Goal: Information Seeking & Learning: Learn about a topic

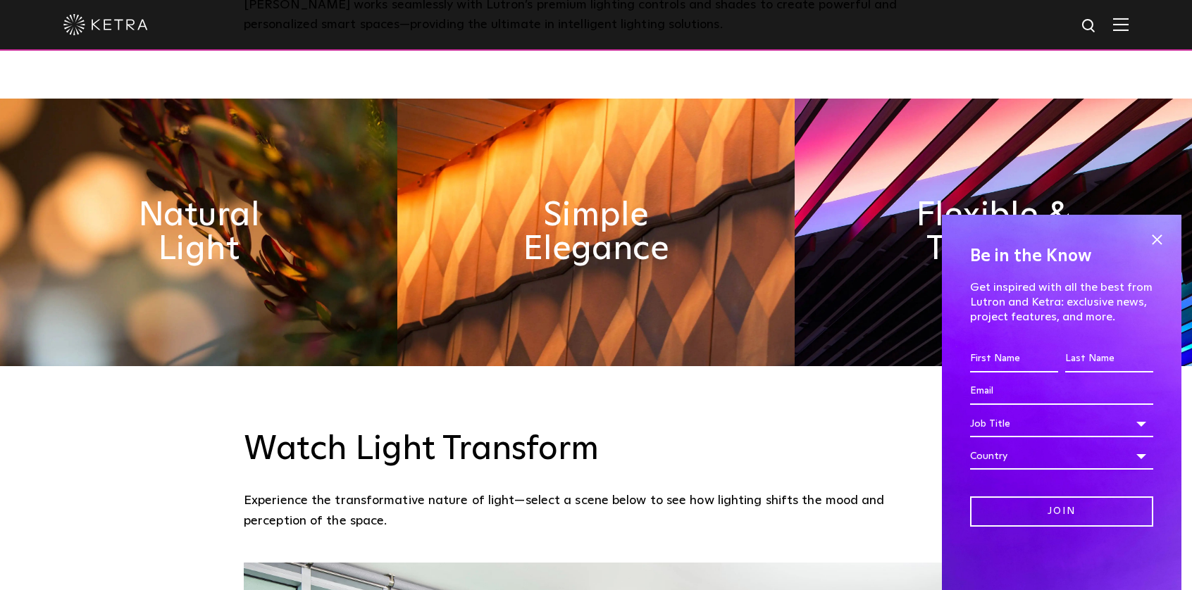
scroll to position [775, 0]
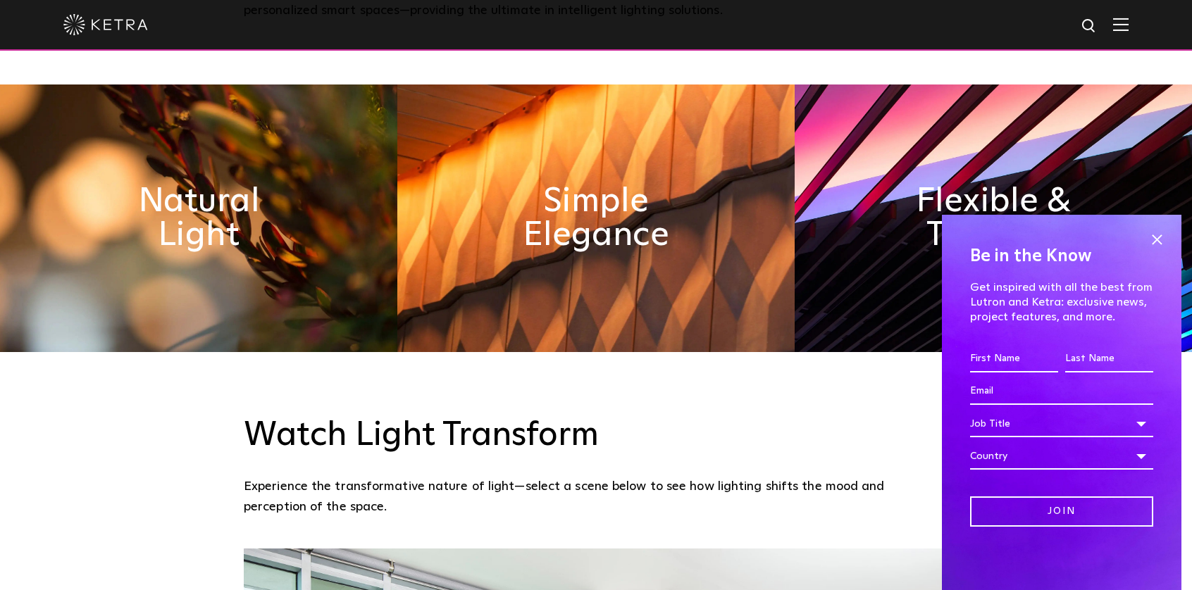
click at [1120, 16] on div at bounding box center [595, 24] width 1065 height 49
click at [1128, 23] on img at bounding box center [1120, 24] width 15 height 13
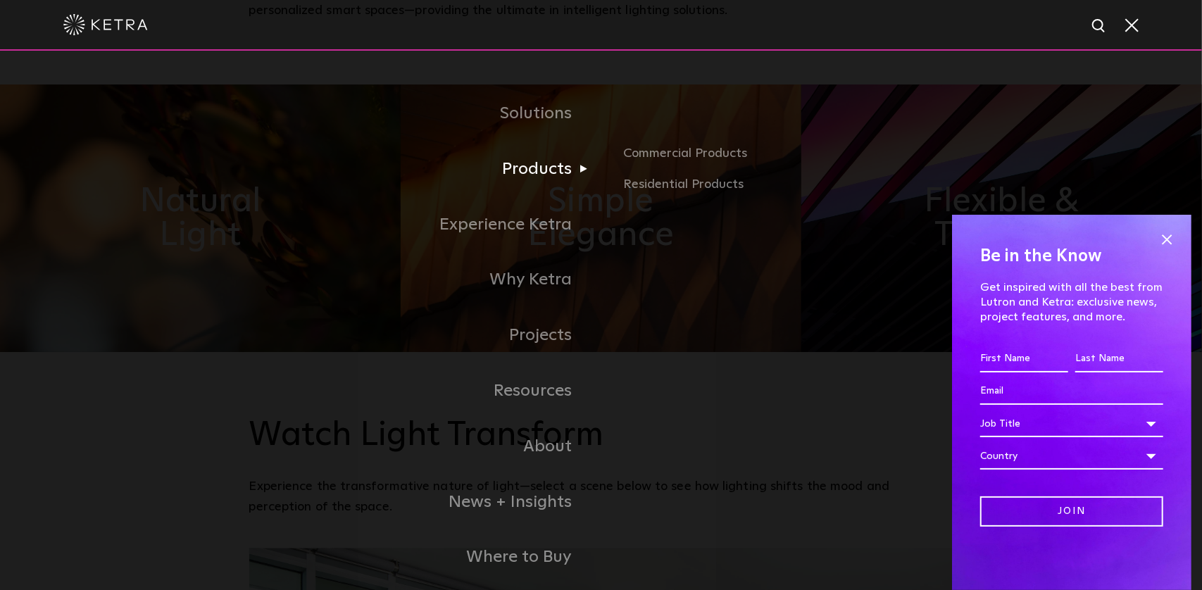
click at [544, 166] on link "Products" at bounding box center [425, 170] width 352 height 56
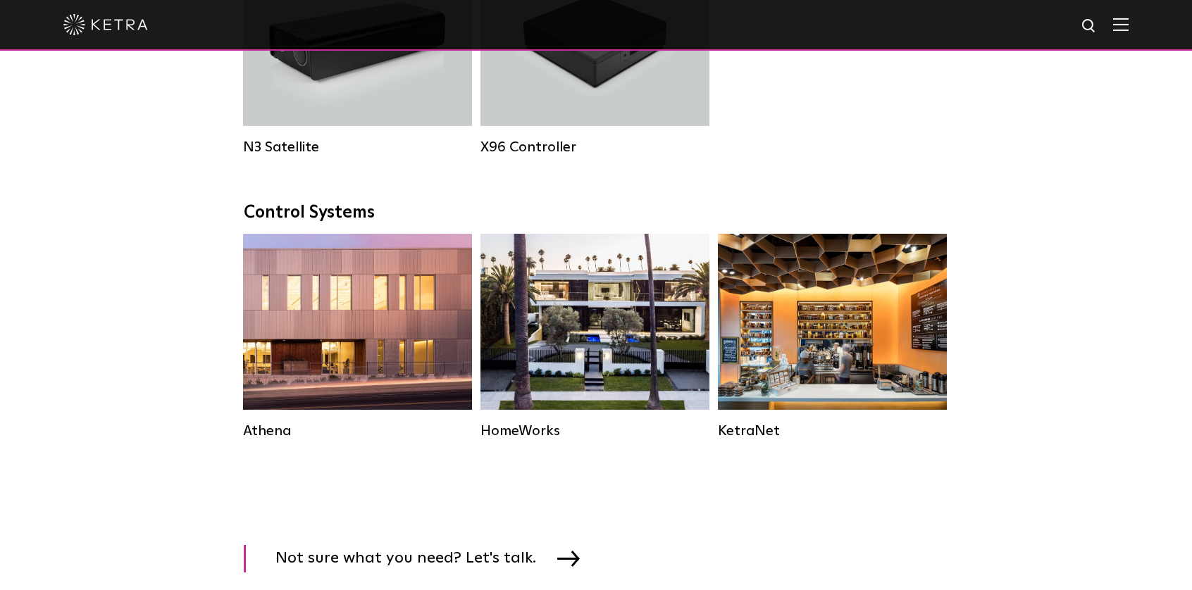
scroll to position [1972, 0]
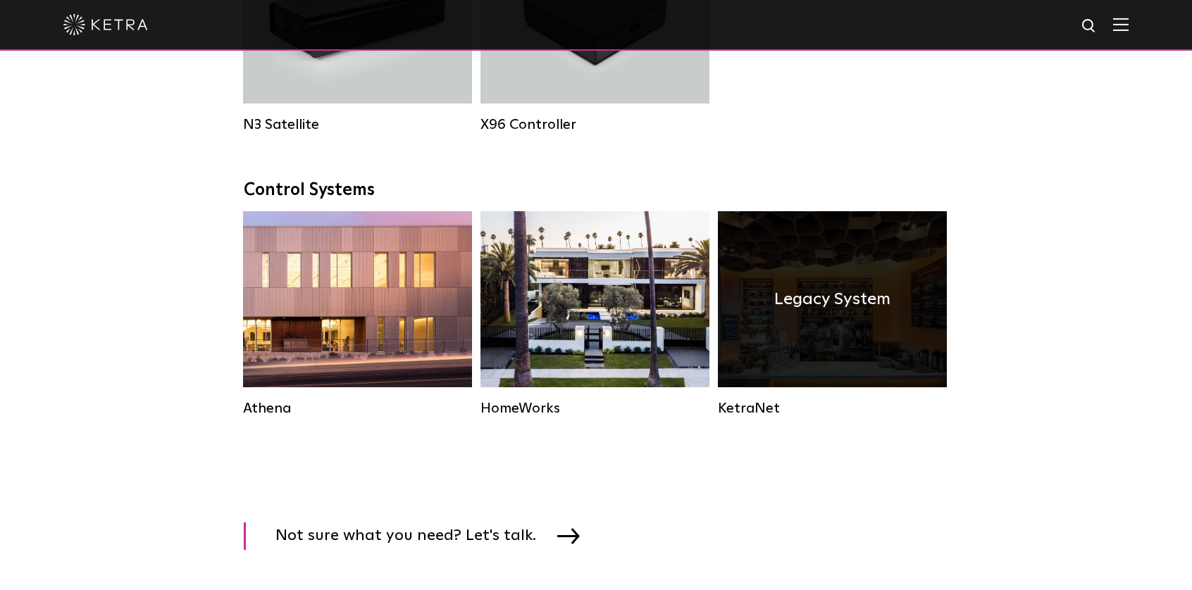
click at [916, 303] on div "Legacy System" at bounding box center [832, 299] width 229 height 176
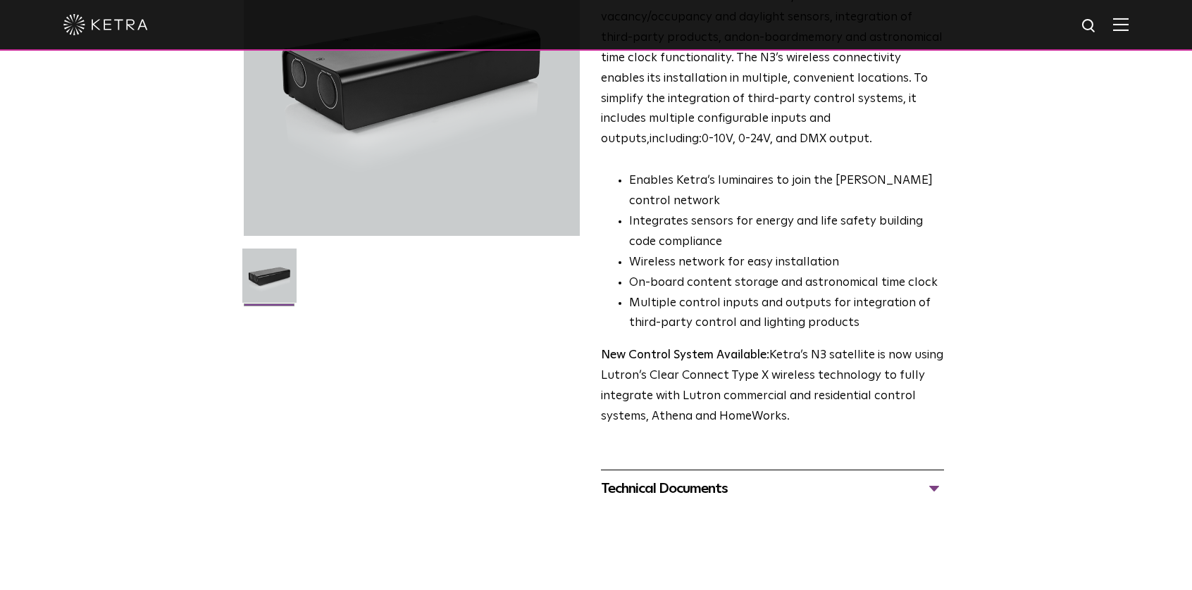
scroll to position [211, 0]
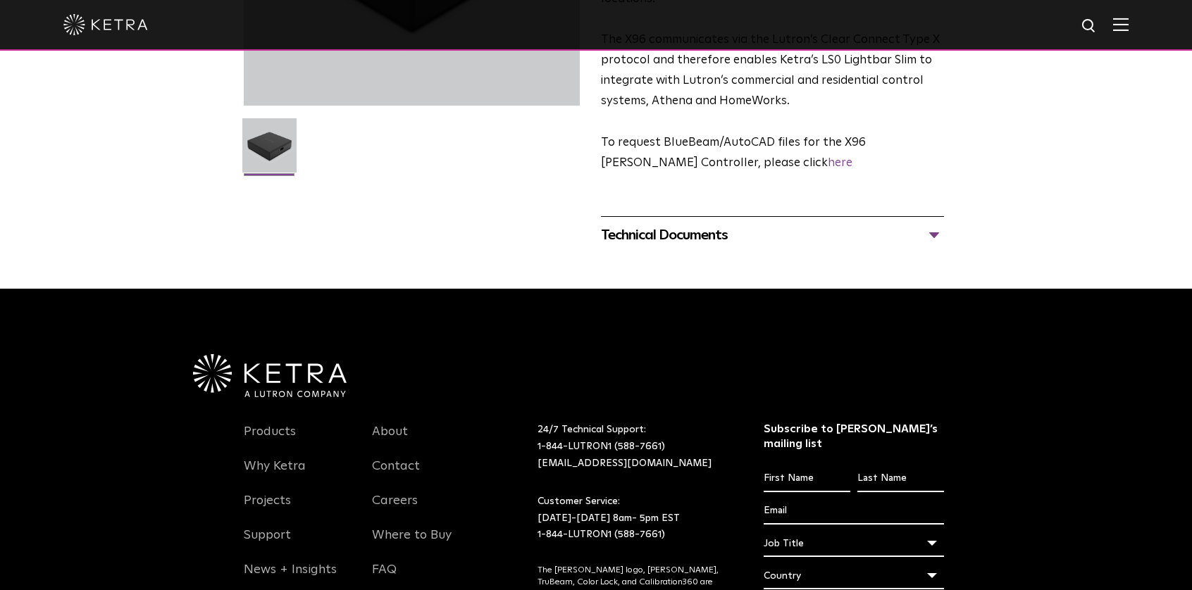
scroll to position [352, 0]
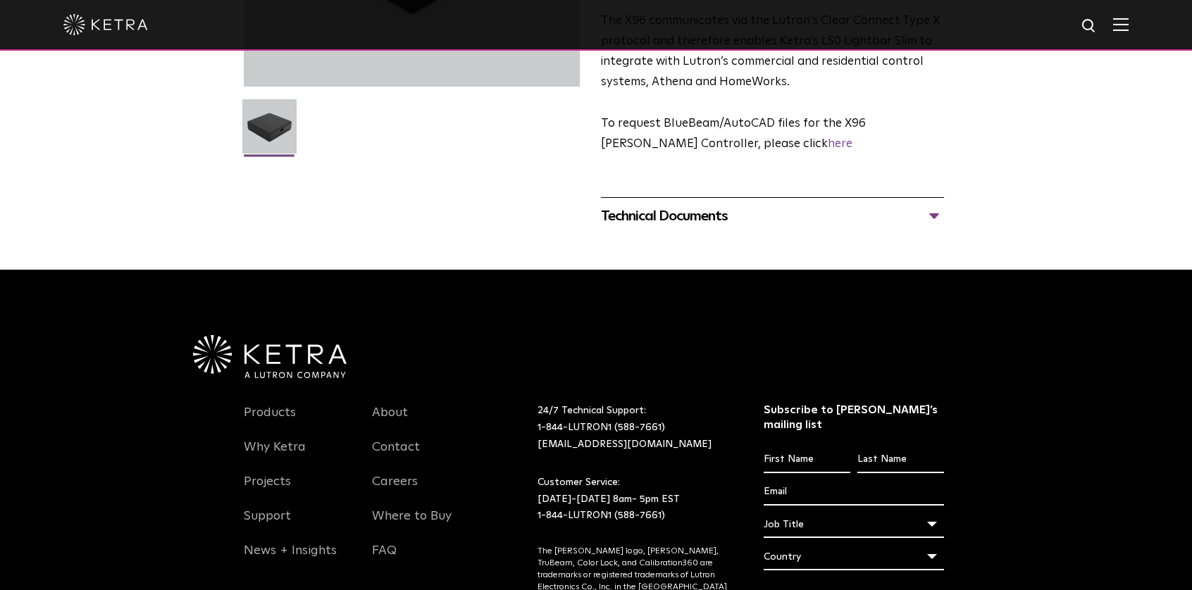
click at [697, 205] on div "Technical Documents" at bounding box center [772, 216] width 343 height 23
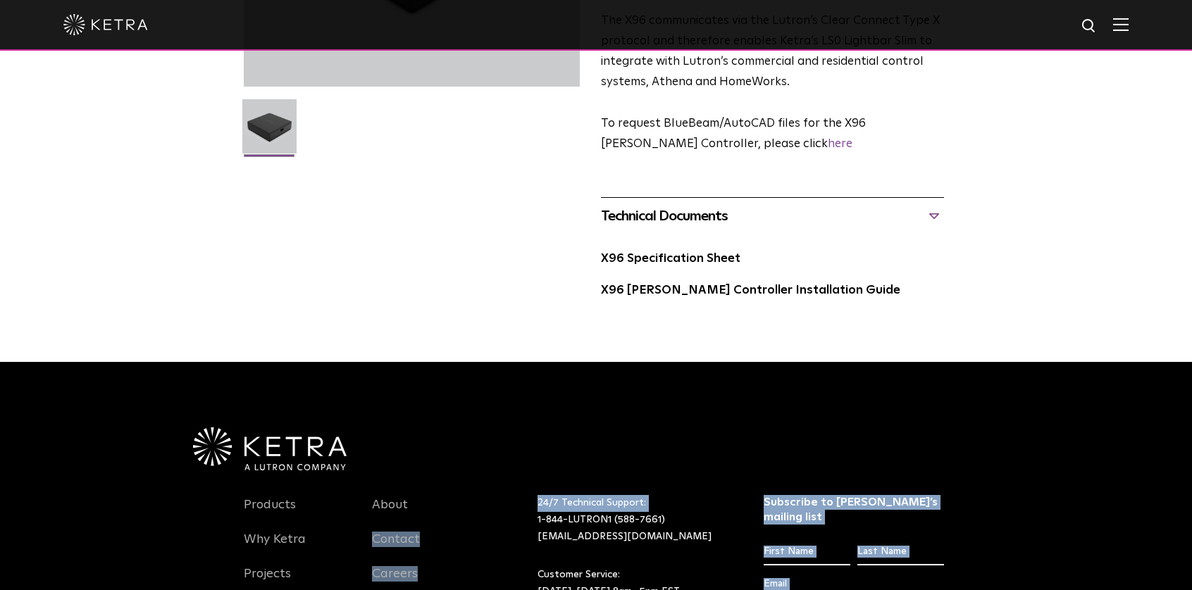
drag, startPoint x: 482, startPoint y: 405, endPoint x: 521, endPoint y: 432, distance: 47.5
click at [530, 495] on div "24/7 Technical Support: 1-844-LUTRON1 (588-7661) [EMAIL_ADDRESS][DOMAIN_NAME]" at bounding box center [633, 520] width 212 height 50
click at [541, 515] on link "1-844-LUTRON1 (588-7661)" at bounding box center [600, 520] width 127 height 10
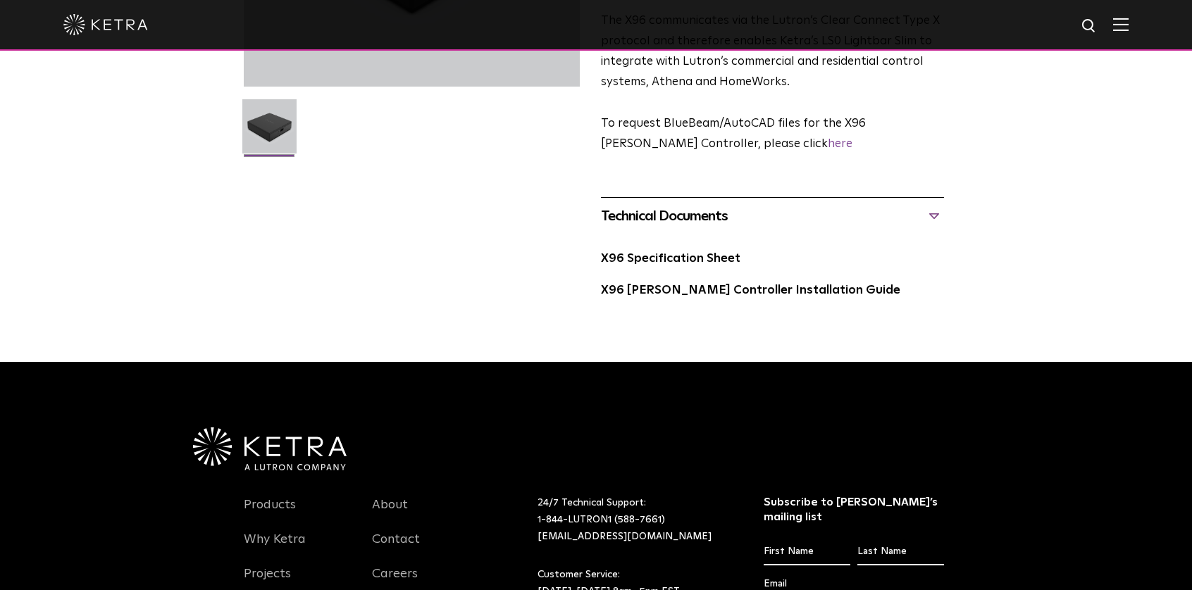
click at [518, 371] on div at bounding box center [595, 416] width 817 height 109
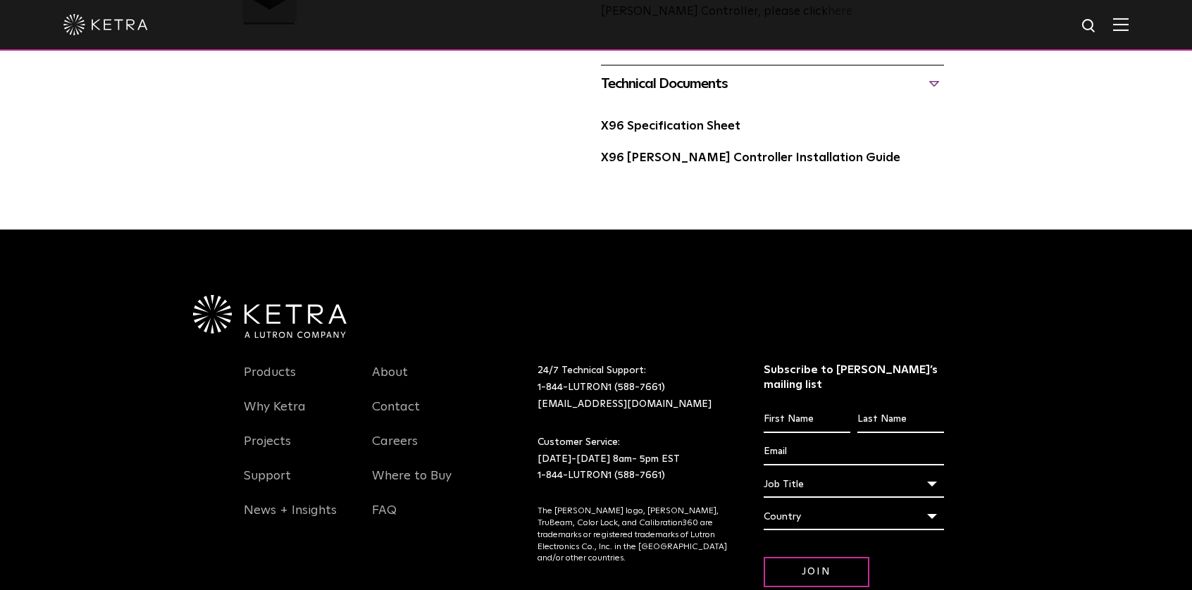
scroll to position [486, 0]
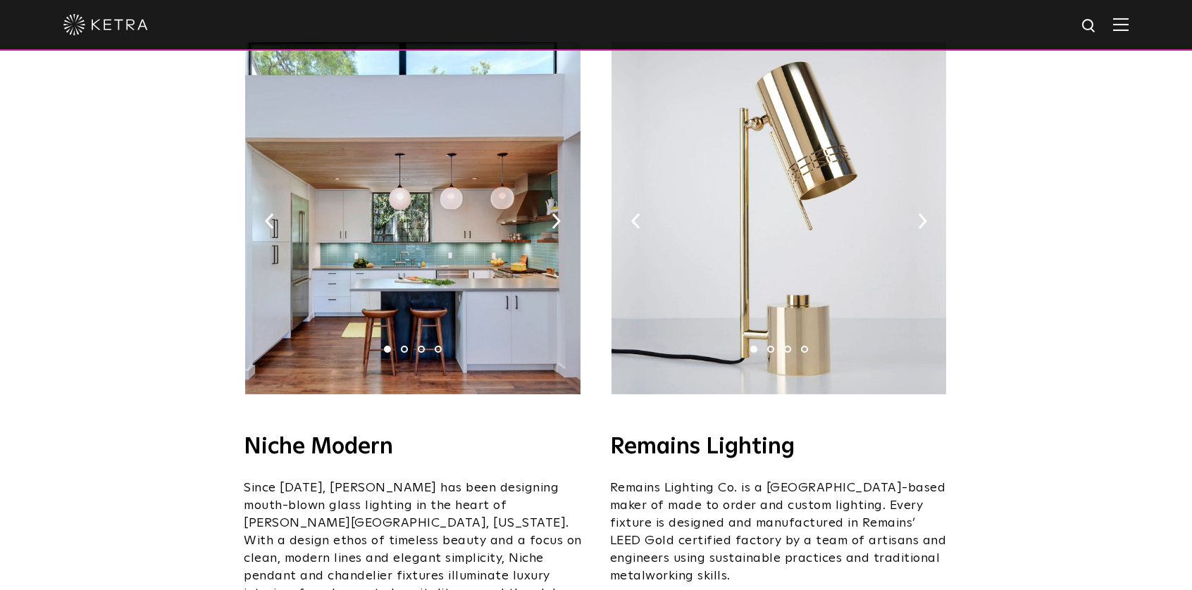
scroll to position [1620, 0]
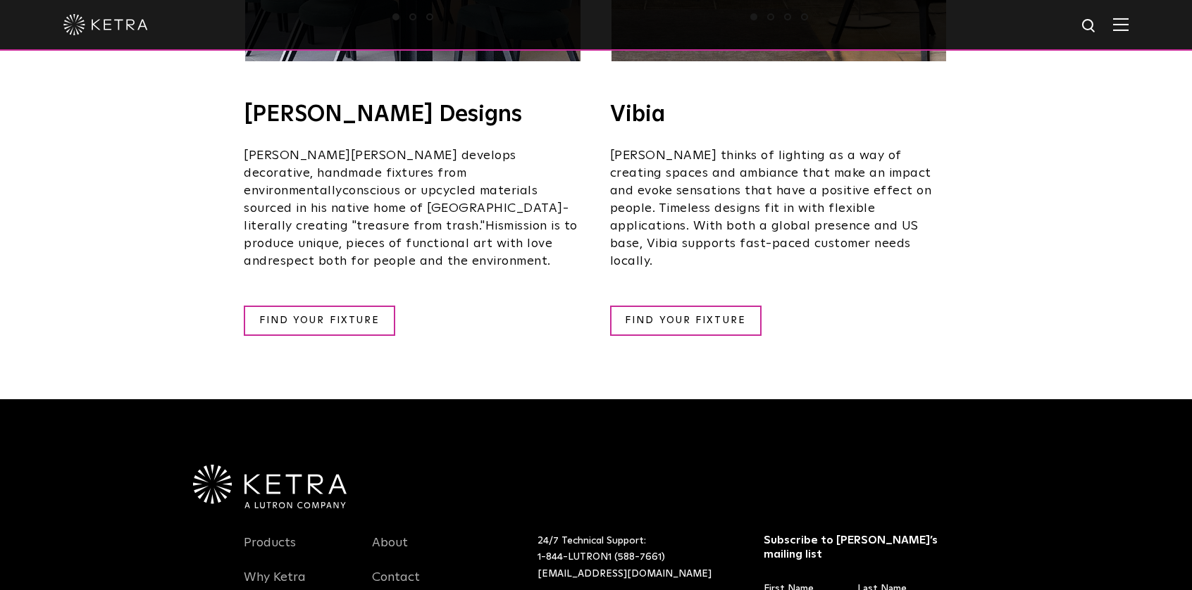
scroll to position [2395, 0]
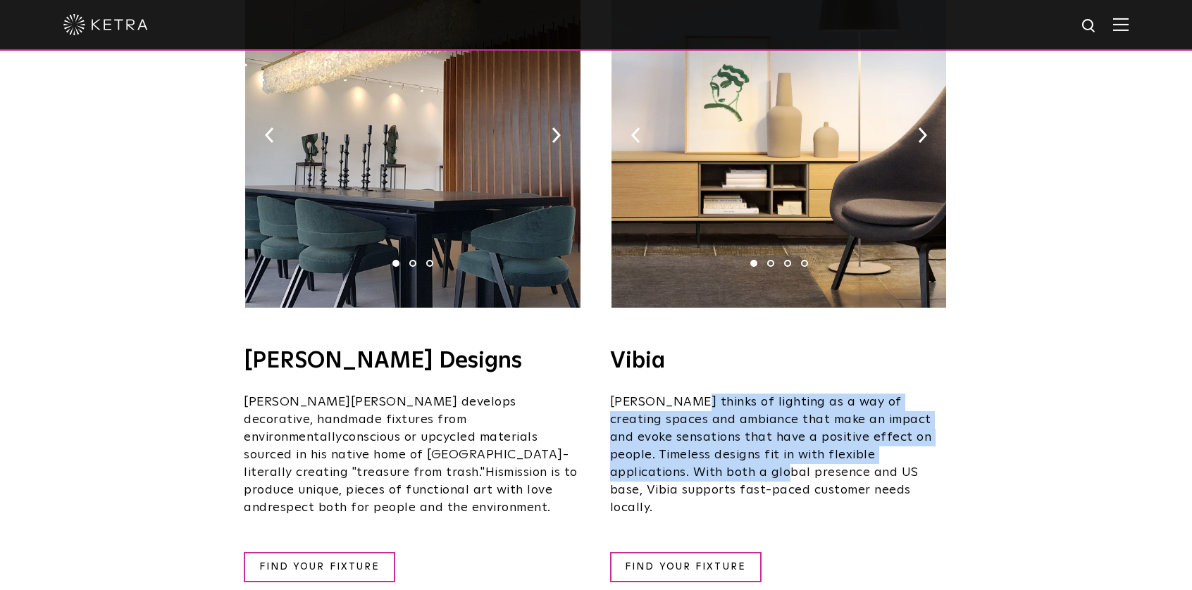
drag, startPoint x: 679, startPoint y: 341, endPoint x: 722, endPoint y: 405, distance: 77.2
click at [722, 405] on p "Vibia thinks of lighting as a way of creating spaces and ambiance that make an …" at bounding box center [779, 455] width 338 height 123
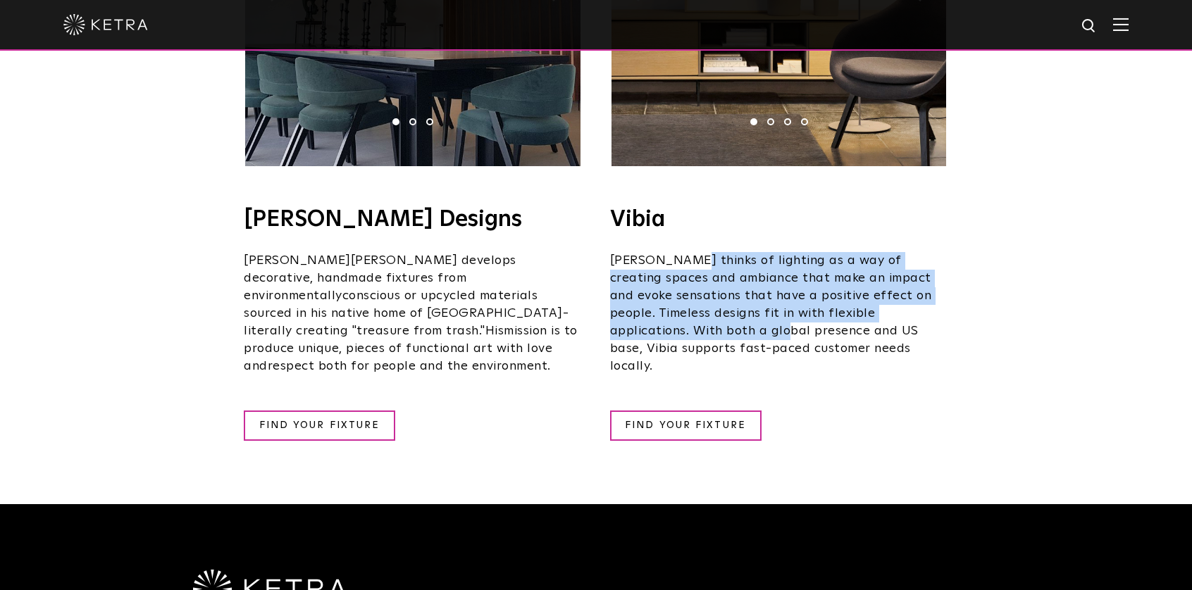
scroll to position [2611, 0]
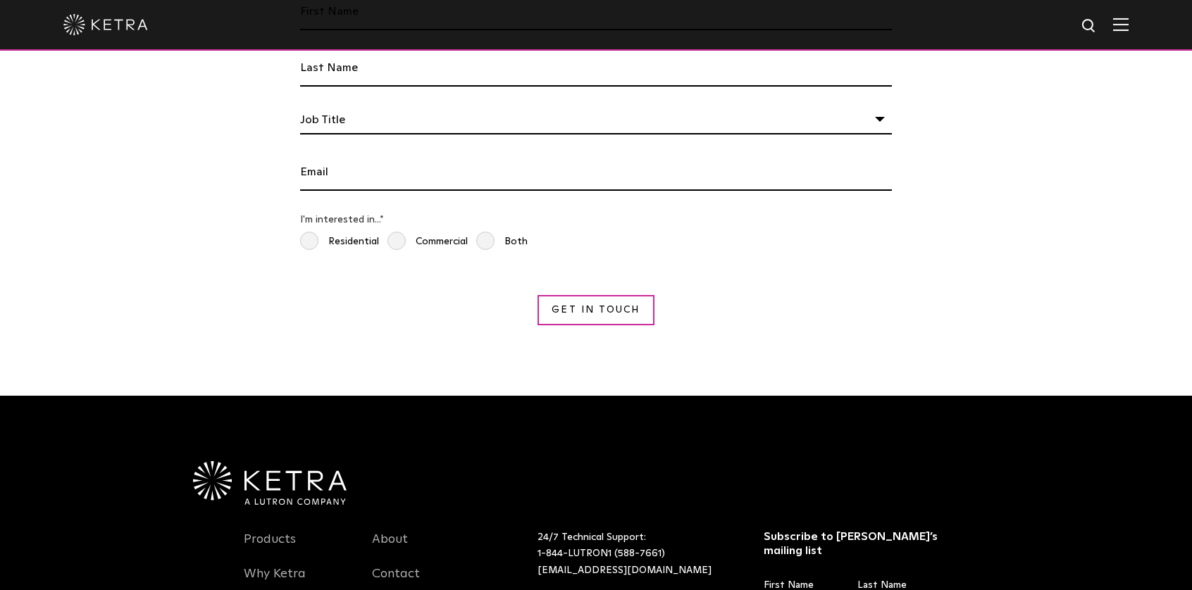
scroll to position [2655, 0]
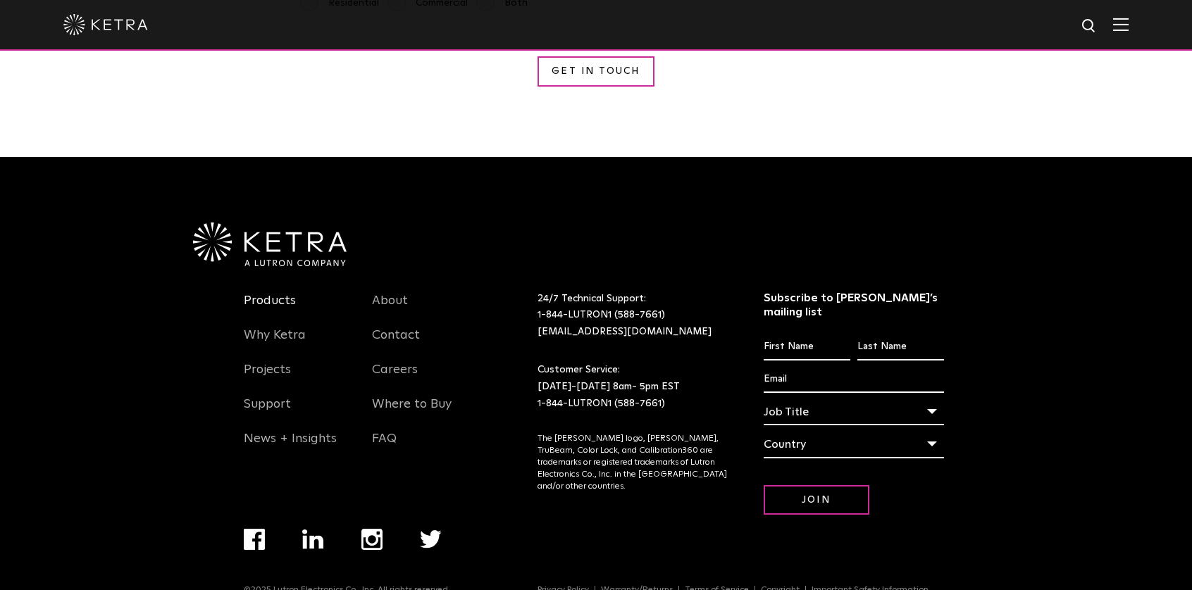
click at [279, 293] on link "Products" at bounding box center [270, 309] width 52 height 32
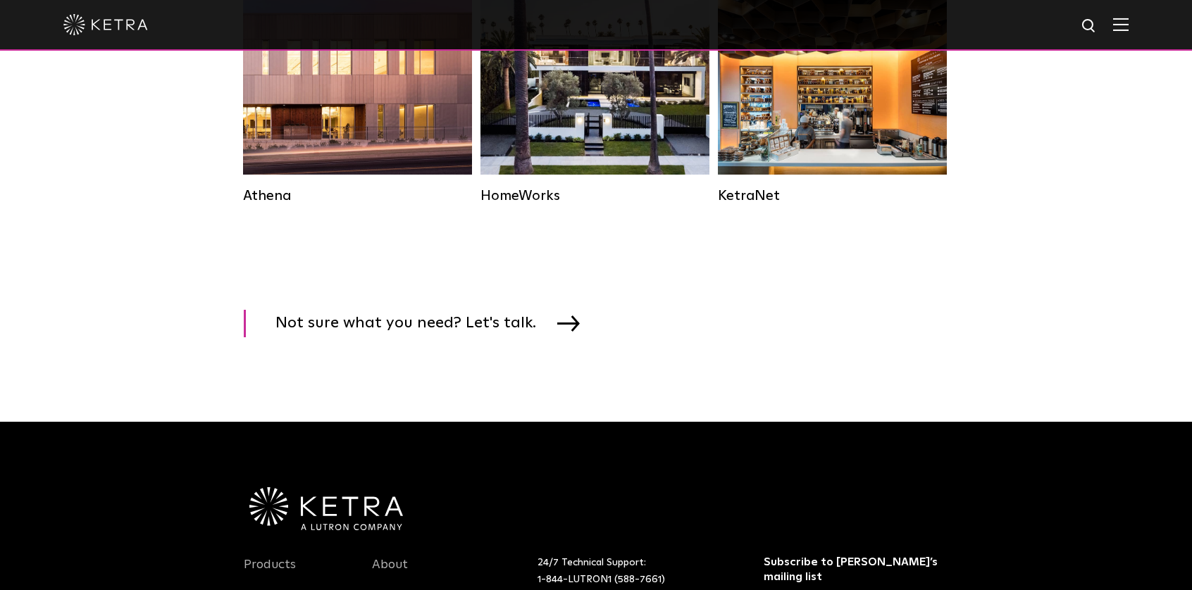
scroll to position [1972, 0]
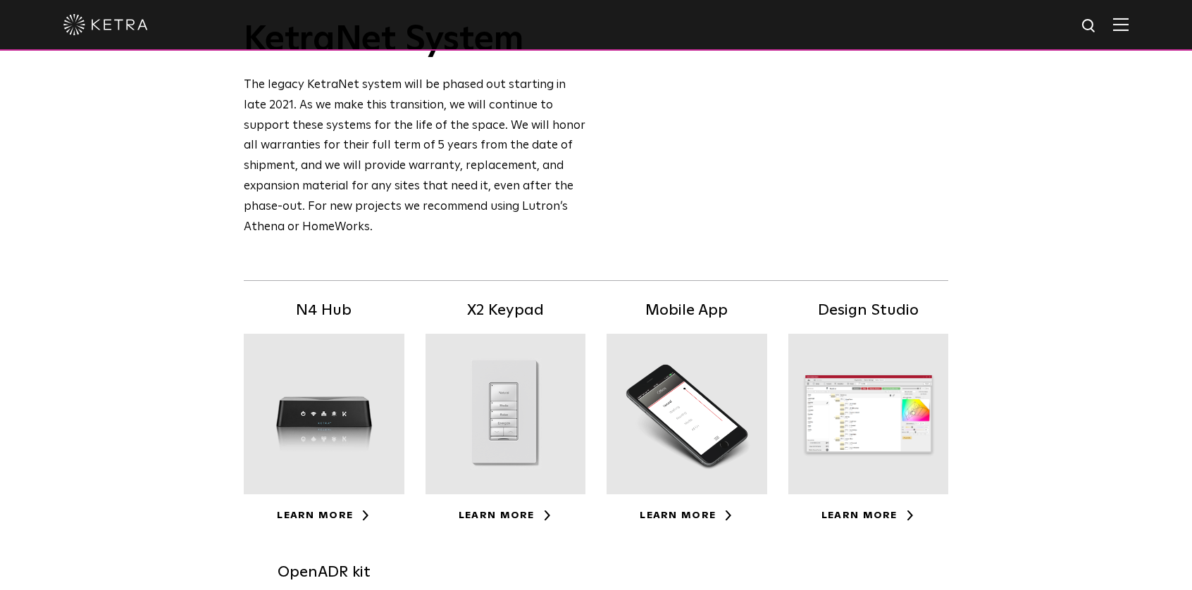
scroll to position [141, 0]
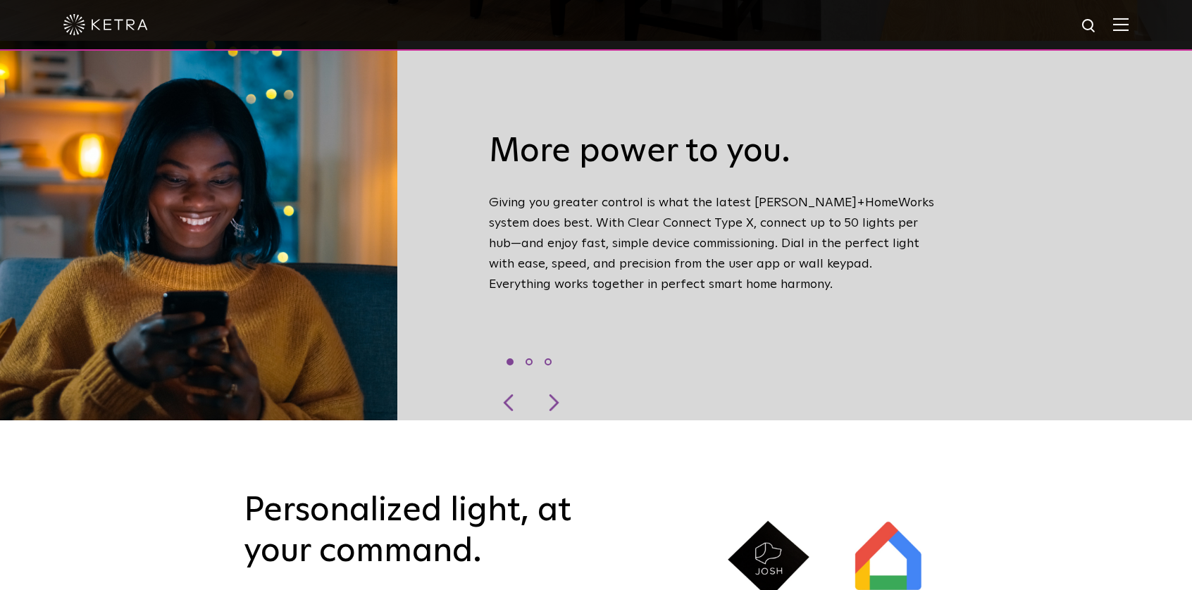
scroll to position [344, 0]
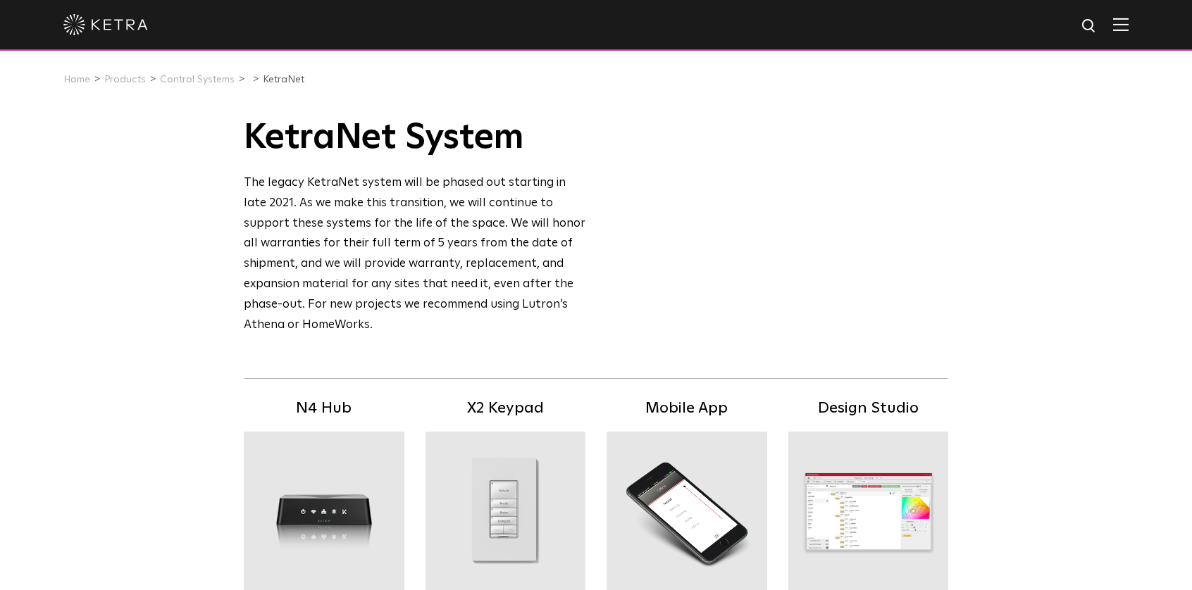
click at [888, 267] on div "KetraNet System The legacy KetraNet system will be phased out starting in late …" at bounding box center [596, 226] width 704 height 219
